Goal: Information Seeking & Learning: Learn about a topic

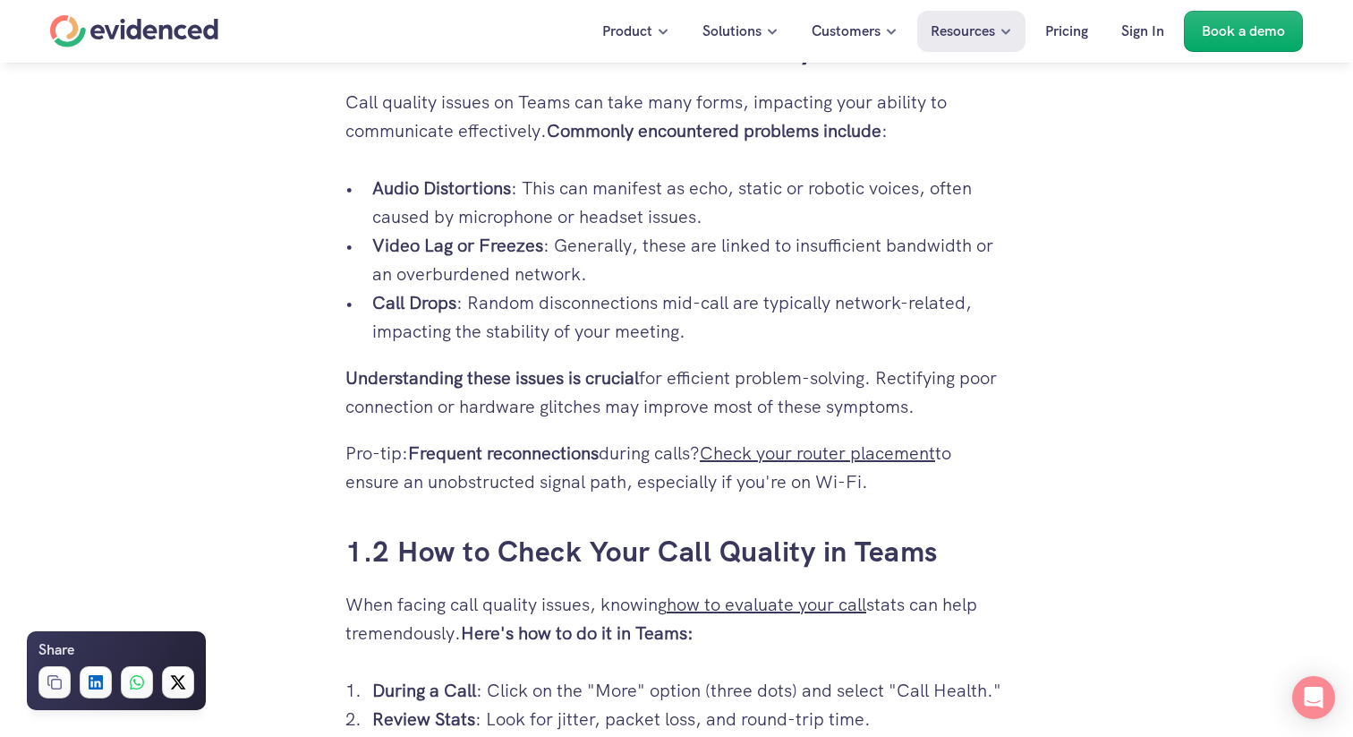
scroll to position [1173, 0]
click at [756, 244] on p "Video Lag or Freezes : Generally, these are linked to insufficient bandwidth or…" at bounding box center [689, 258] width 635 height 57
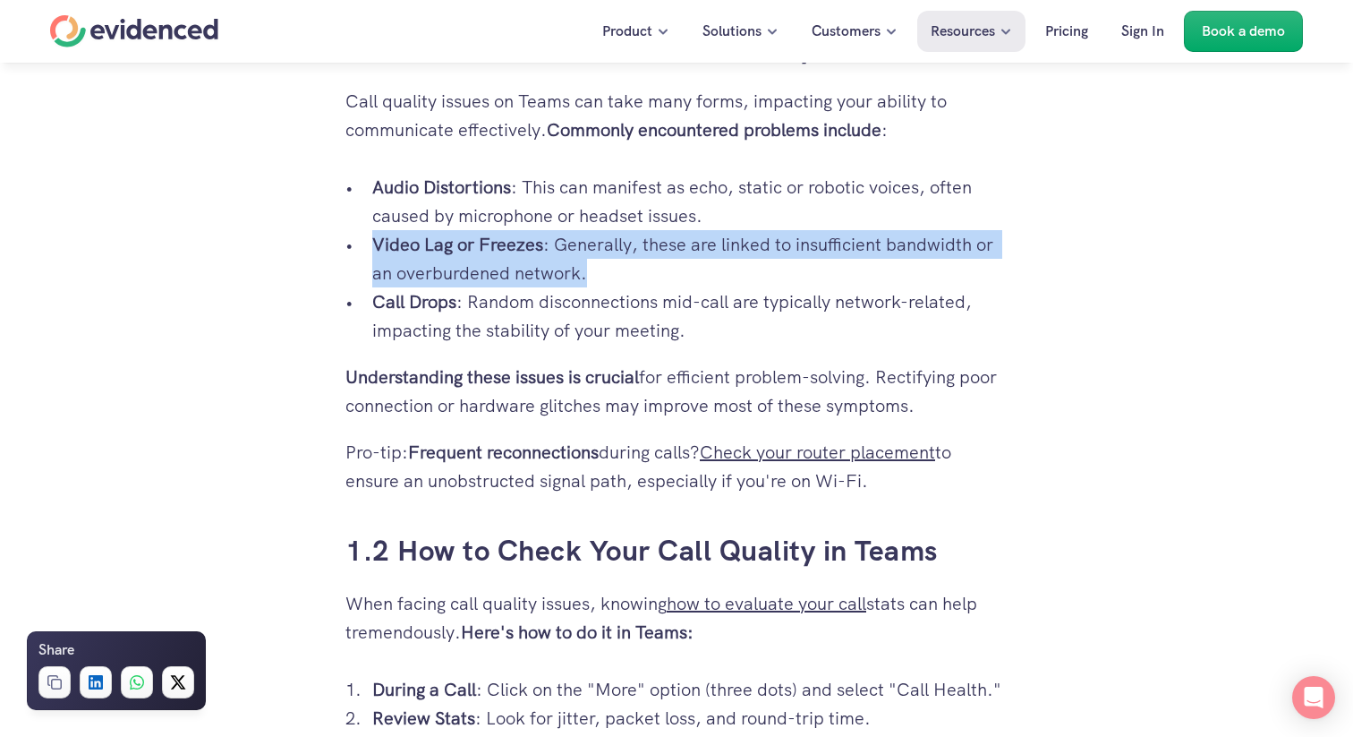
click at [756, 244] on p "Video Lag or Freezes : Generally, these are linked to insufficient bandwidth or…" at bounding box center [689, 258] width 635 height 57
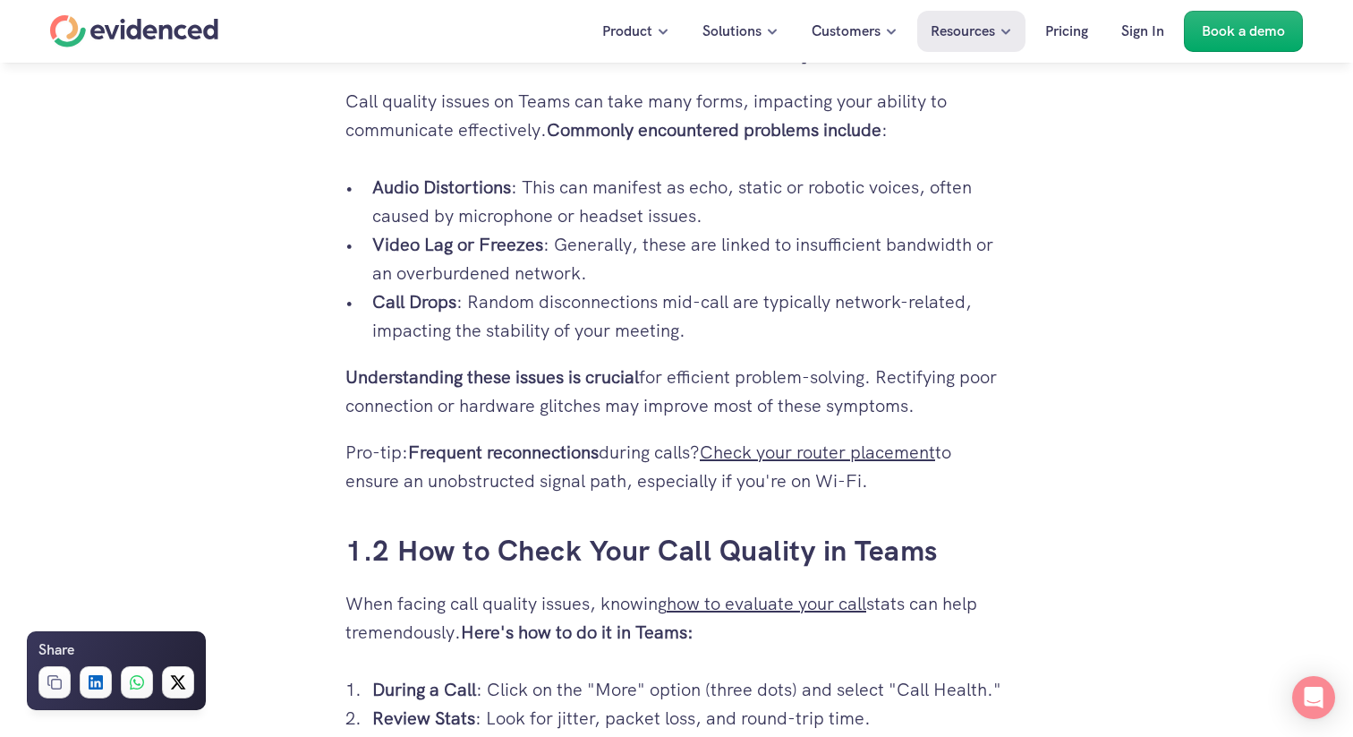
click at [593, 303] on p "Call Drops : Random disconnections mid-call are typically network-related, impa…" at bounding box center [689, 315] width 635 height 57
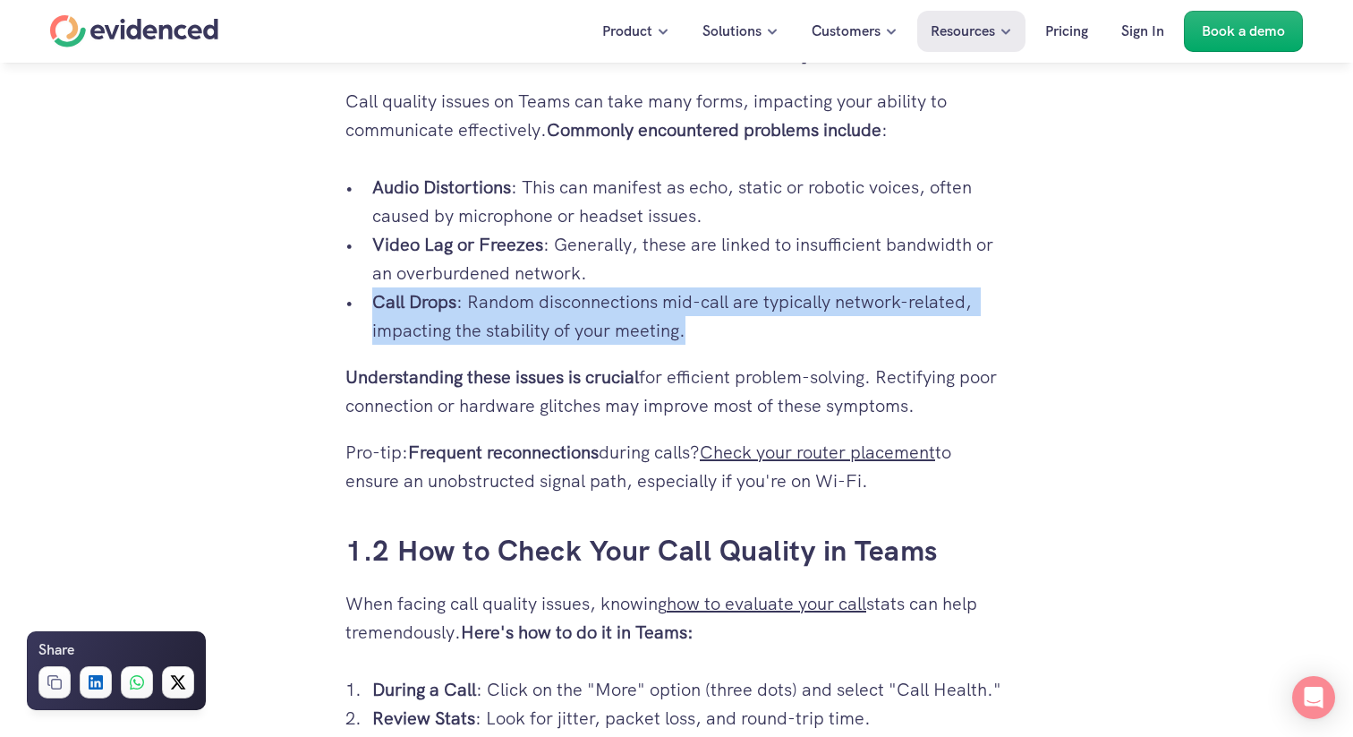
click at [593, 303] on p "Call Drops : Random disconnections mid-call are typically network-related, impa…" at bounding box center [689, 315] width 635 height 57
click at [594, 340] on p "Call Drops : Random disconnections mid-call are typically network-related, impa…" at bounding box center [689, 315] width 635 height 57
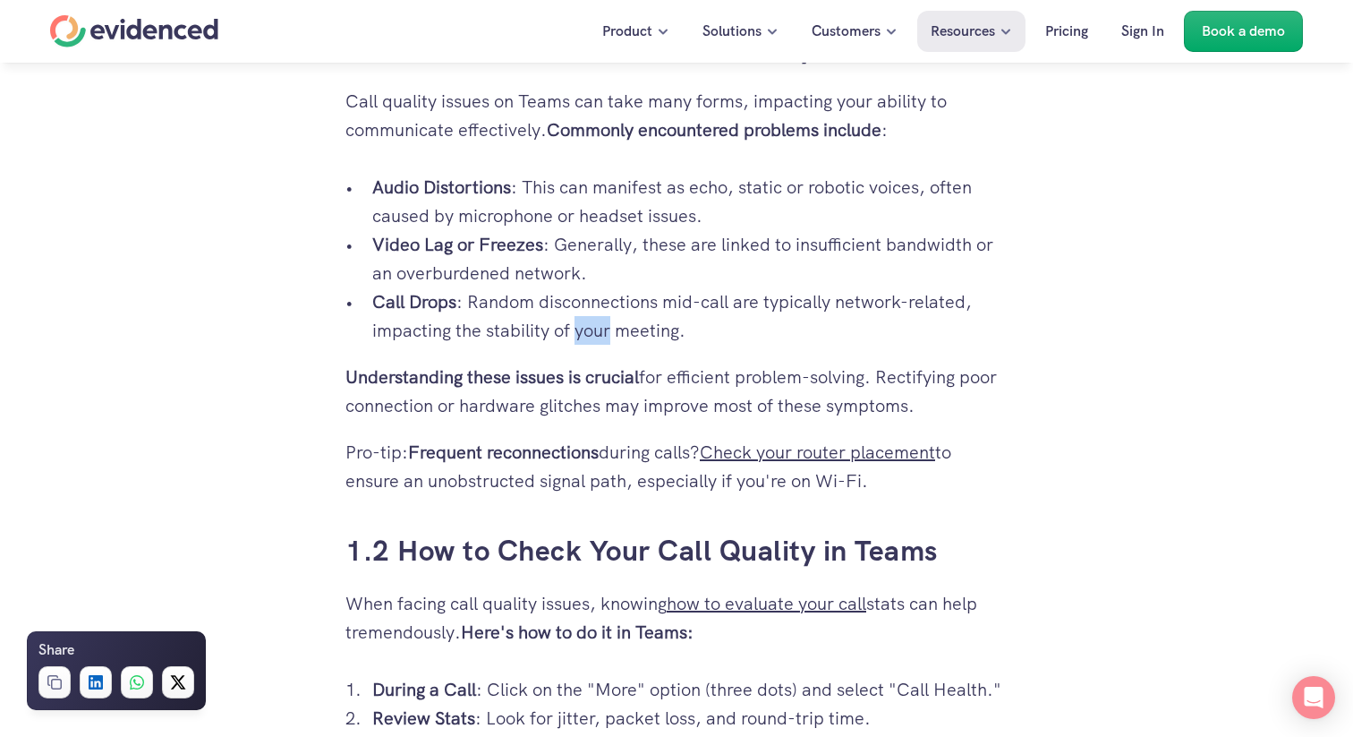
click at [594, 340] on p "Call Drops : Random disconnections mid-call are typically network-related, impa…" at bounding box center [689, 315] width 635 height 57
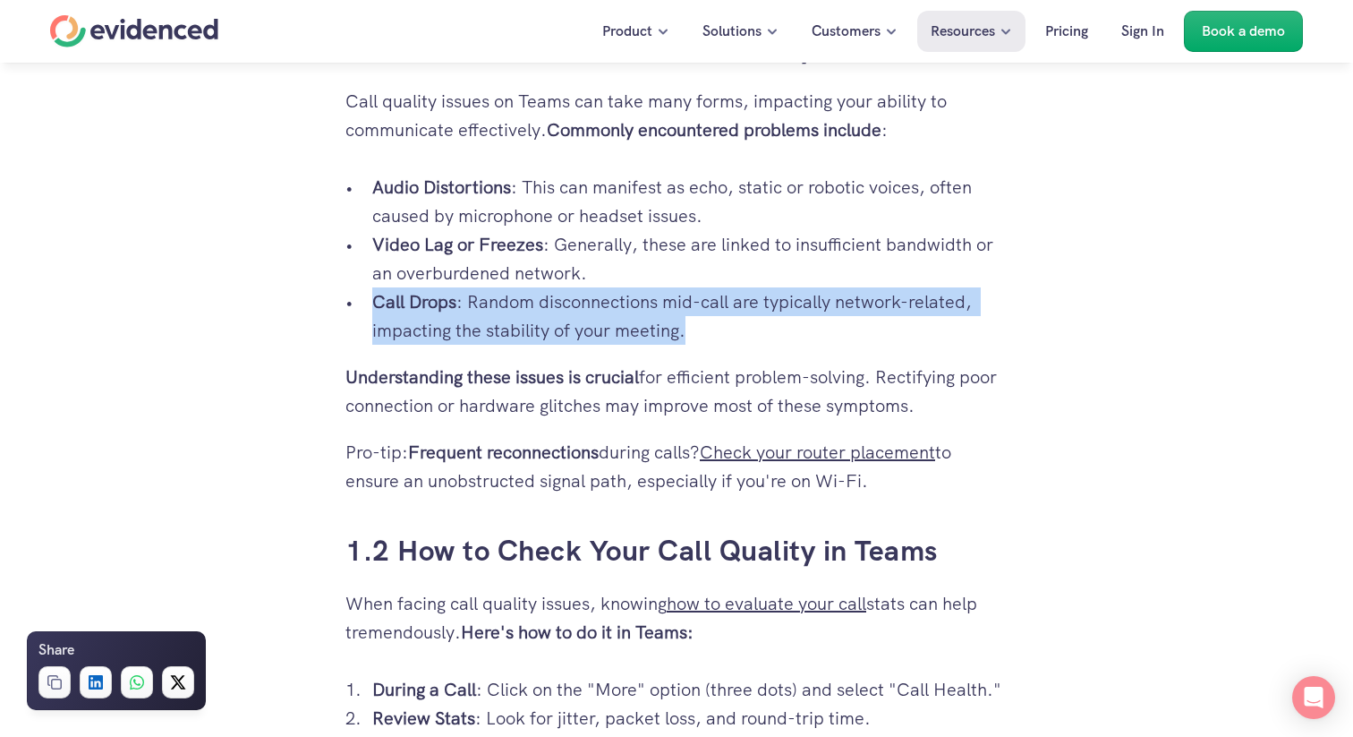
click at [594, 340] on p "Call Drops : Random disconnections mid-call are typically network-related, impa…" at bounding box center [689, 315] width 635 height 57
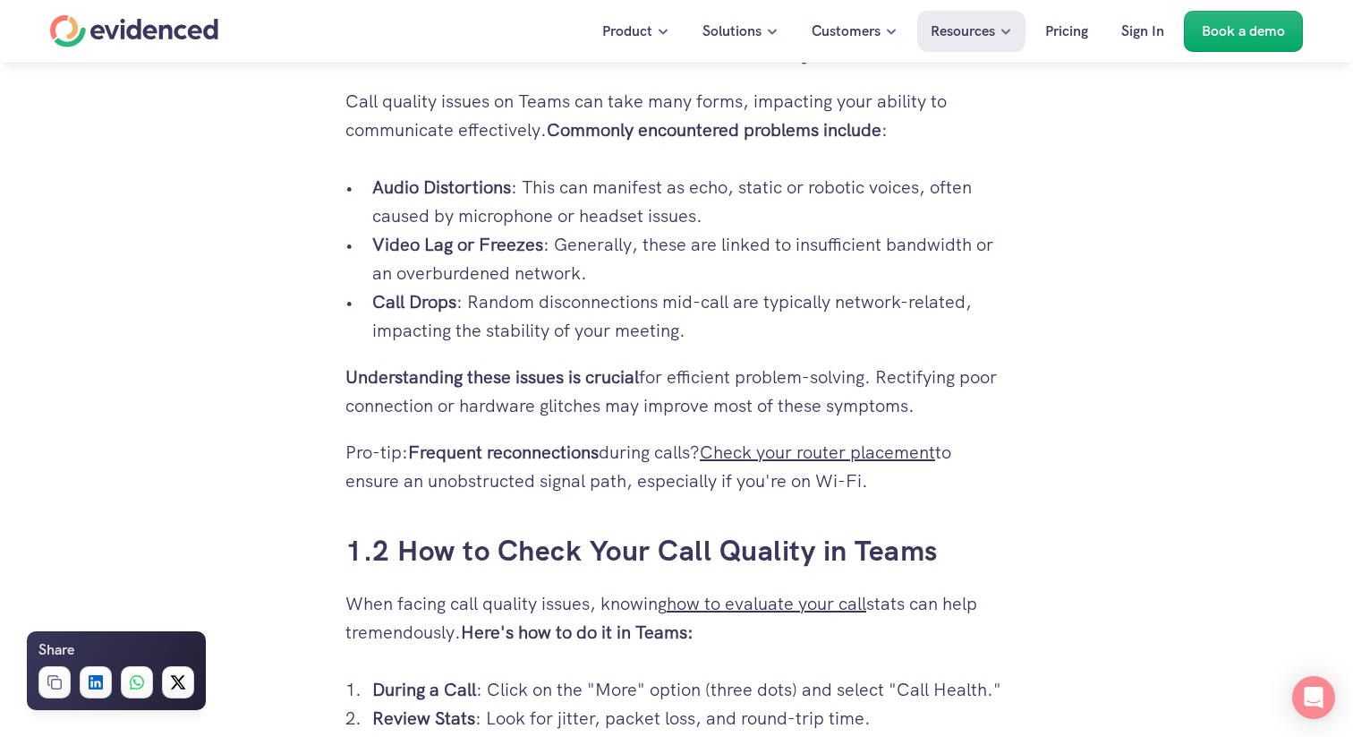
click at [608, 375] on strong "Understanding these issues is crucial" at bounding box center [492, 376] width 294 height 23
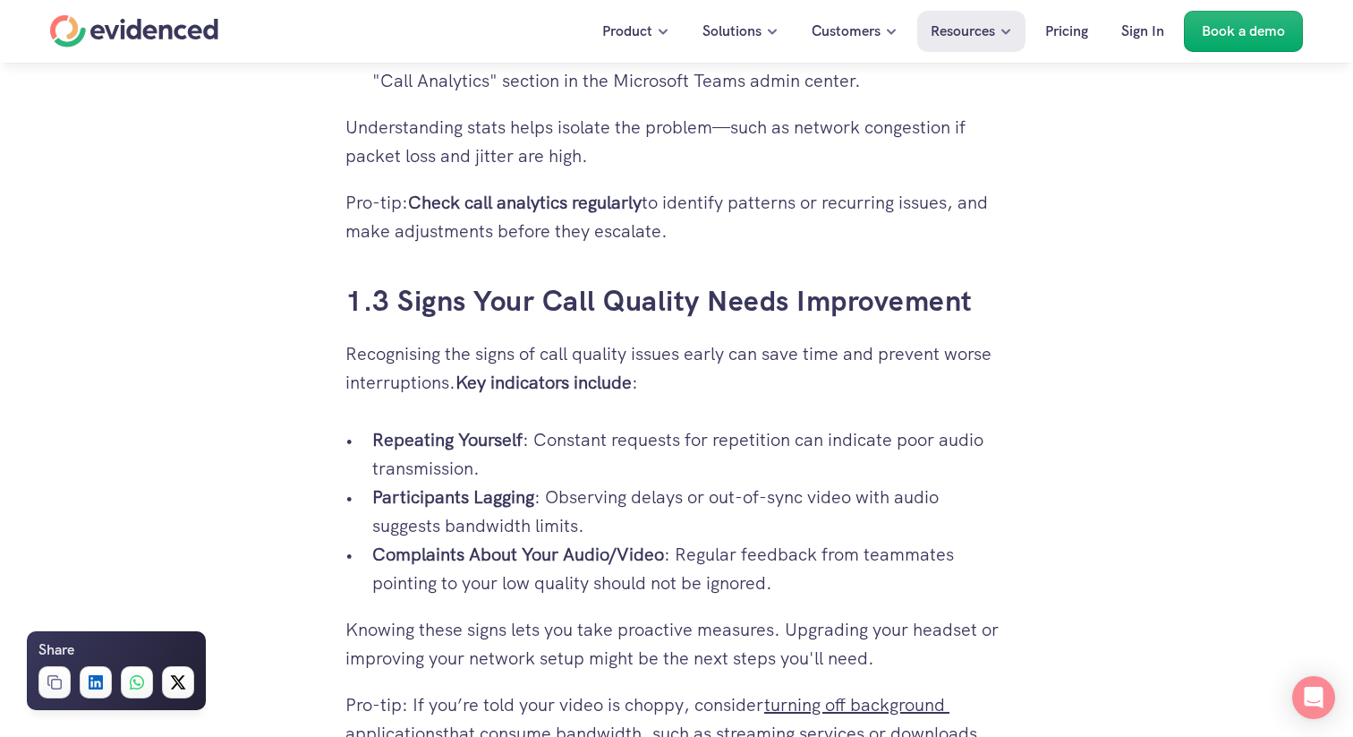
scroll to position [1871, 0]
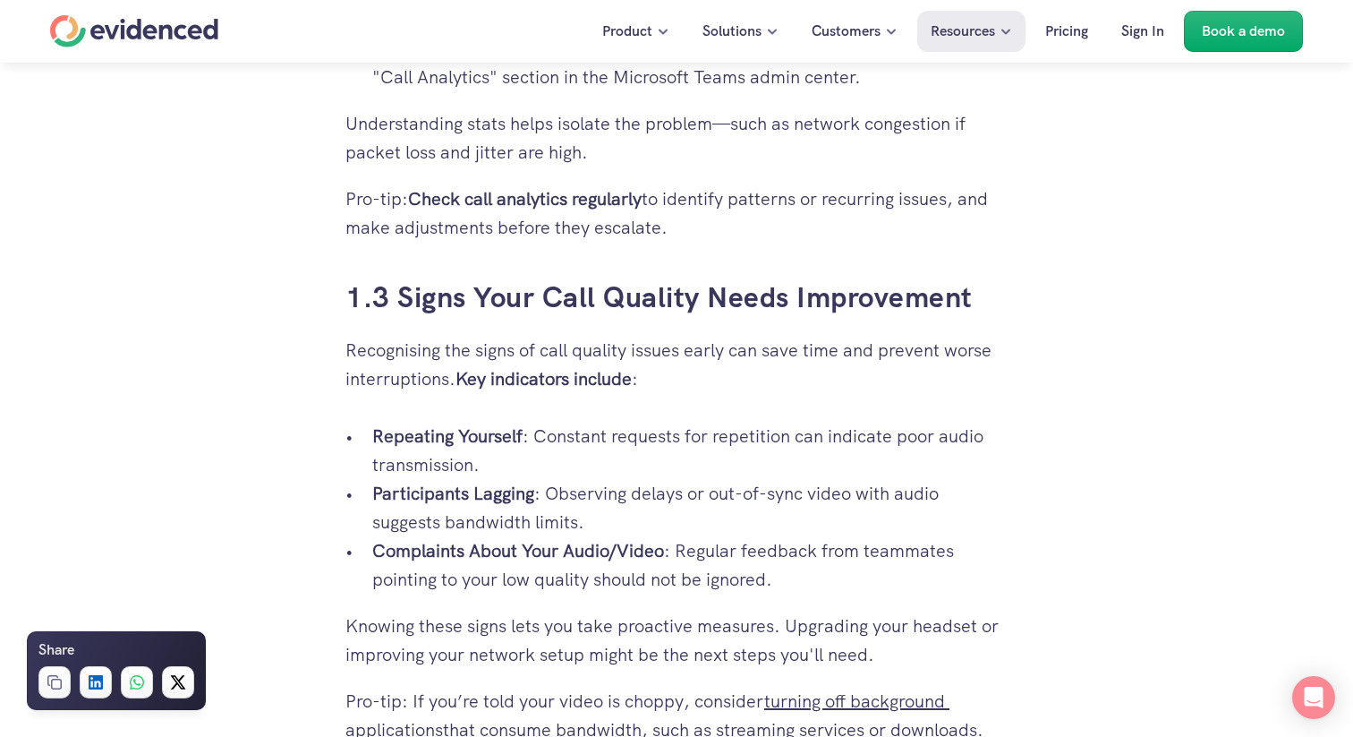
click at [674, 434] on p "Repeating Yourself : Constant requests for repetition can indicate poor audio t…" at bounding box center [689, 450] width 635 height 57
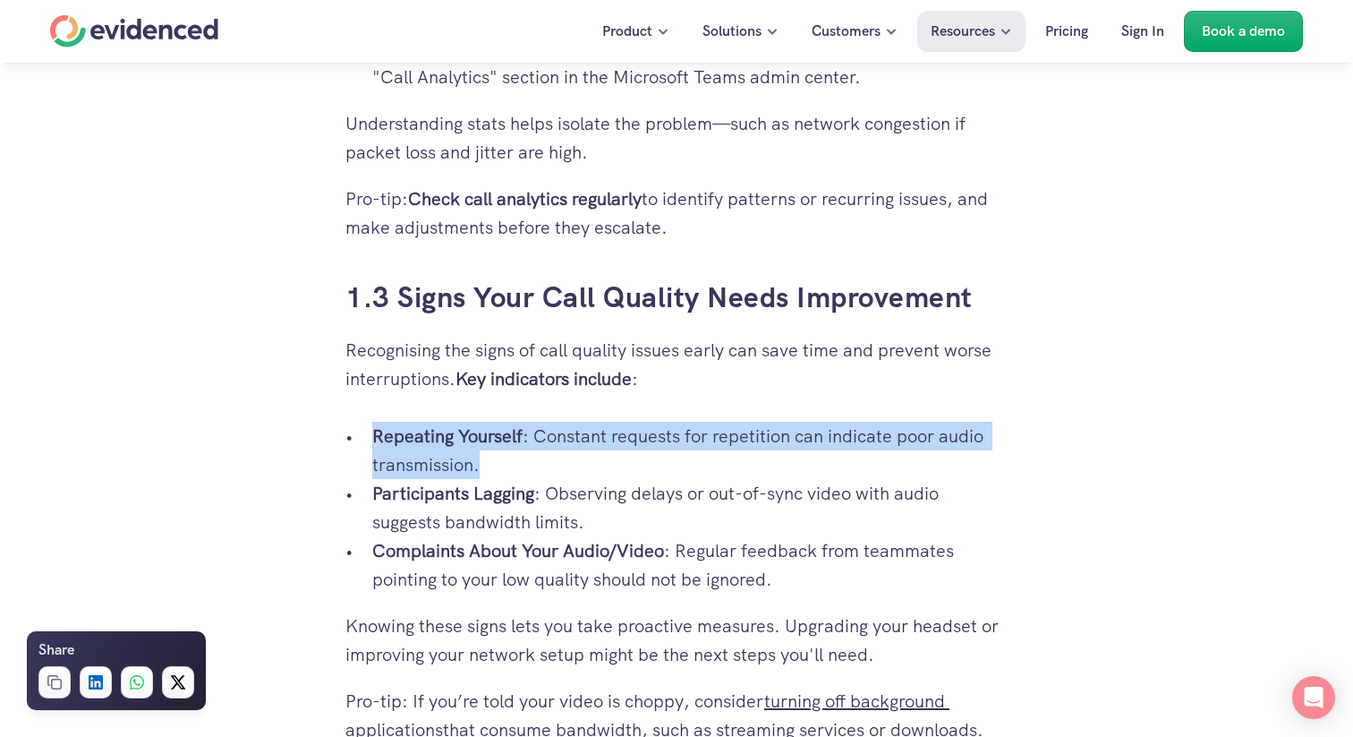
click at [674, 434] on p "Repeating Yourself : Constant requests for repetition can indicate poor audio t…" at bounding box center [689, 450] width 635 height 57
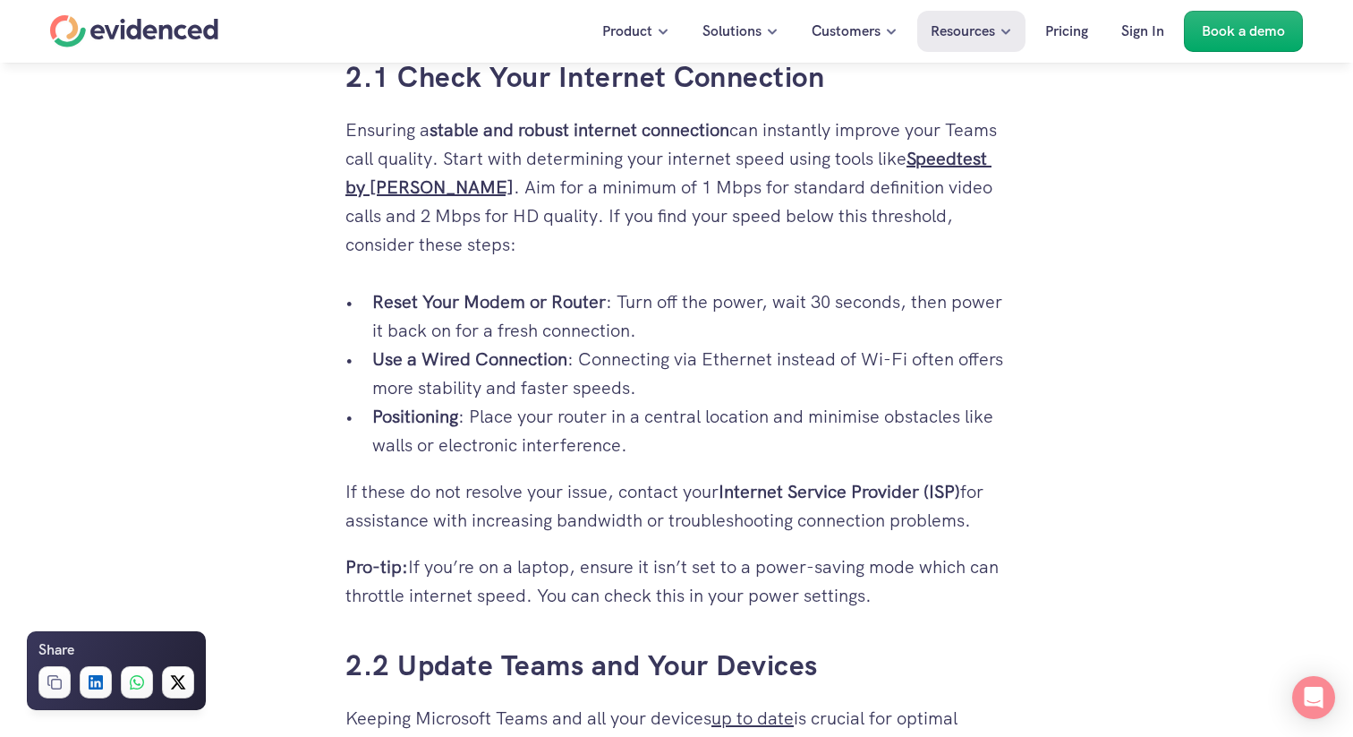
scroll to position [2724, 0]
click at [621, 299] on p "Reset Your Modem or Router : Turn off the power, wait 30 seconds, then power it…" at bounding box center [689, 314] width 635 height 57
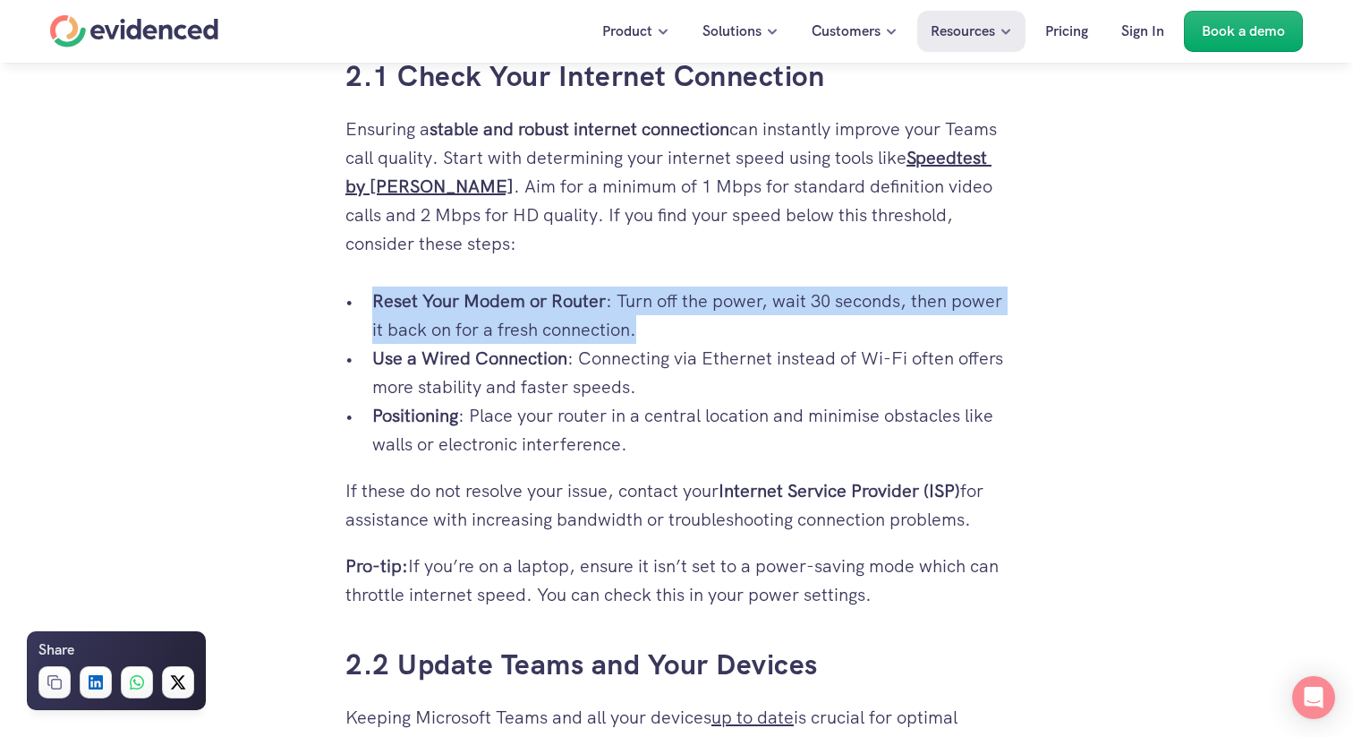
click at [621, 299] on p "Reset Your Modem or Router : Turn off the power, wait 30 seconds, then power it…" at bounding box center [689, 314] width 635 height 57
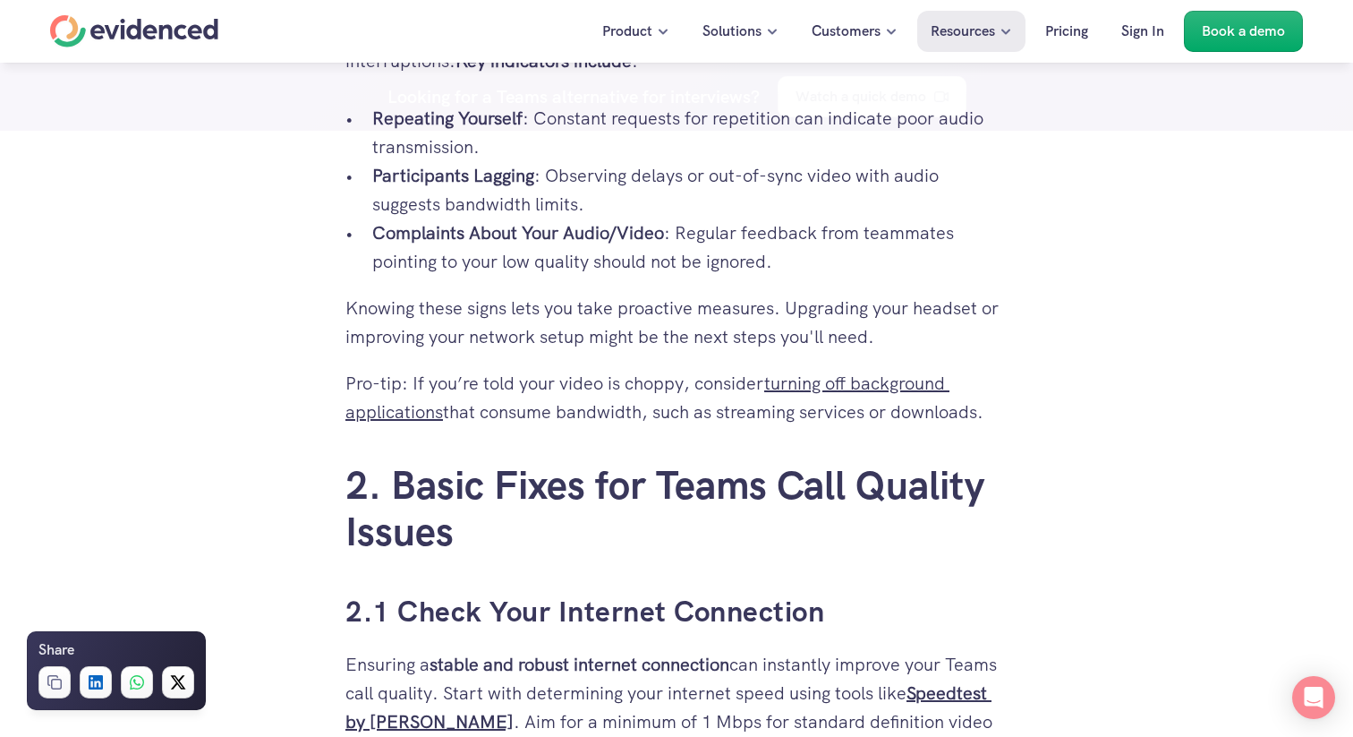
scroll to position [2125, 0]
